Goal: Register for event/course

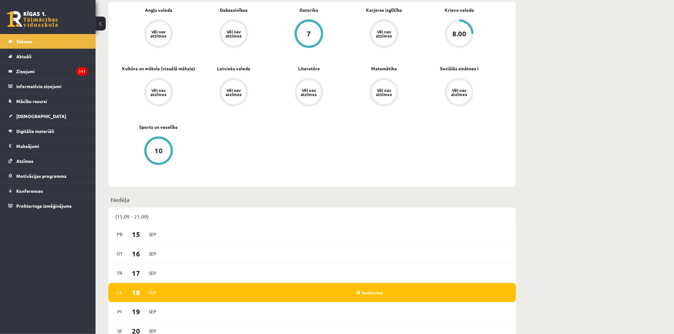
scroll to position [354, 0]
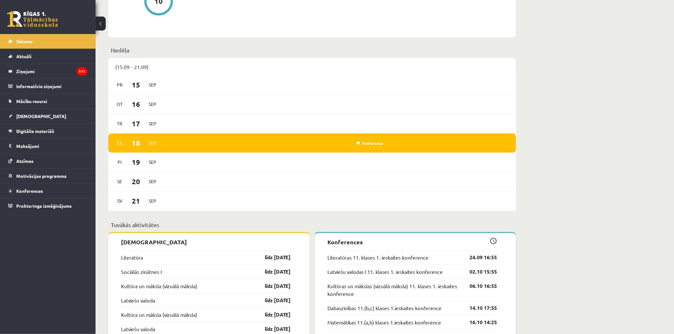
click at [369, 139] on div "Ce 18 Sep Konference" at bounding box center [312, 143] width 408 height 19
click at [370, 146] on div "Konference" at bounding box center [370, 143] width 32 height 6
click at [371, 144] on link "Konference" at bounding box center [370, 143] width 27 height 5
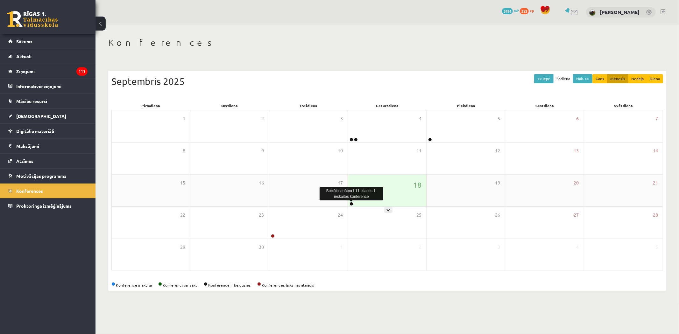
click at [350, 205] on link at bounding box center [352, 204] width 4 height 4
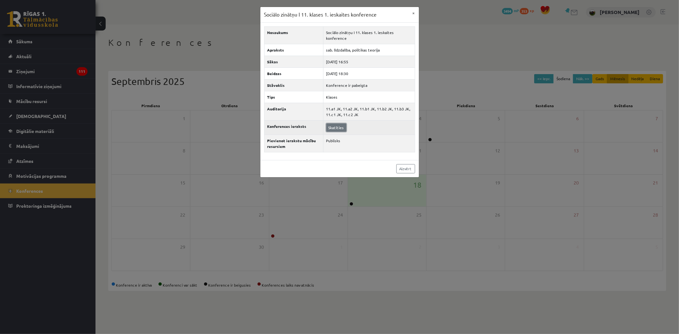
click at [338, 131] on link "Skatīties" at bounding box center [337, 128] width 20 height 8
